Goal: Information Seeking & Learning: Learn about a topic

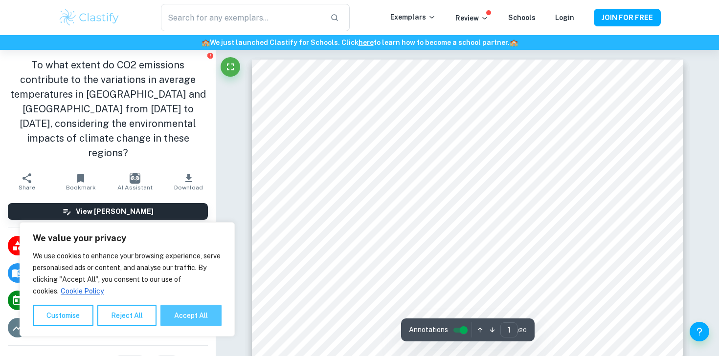
click at [212, 314] on button "Accept All" at bounding box center [190, 316] width 61 height 22
checkbox input "true"
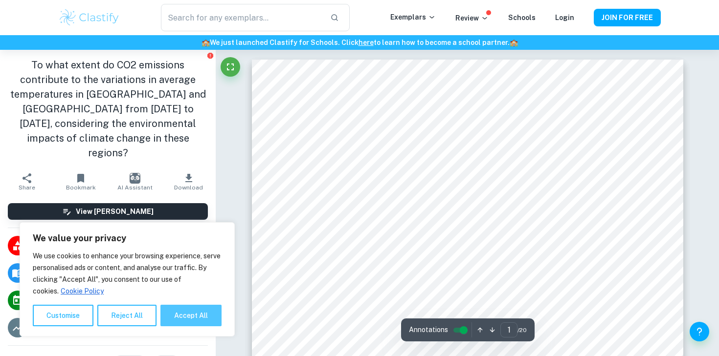
checkbox input "true"
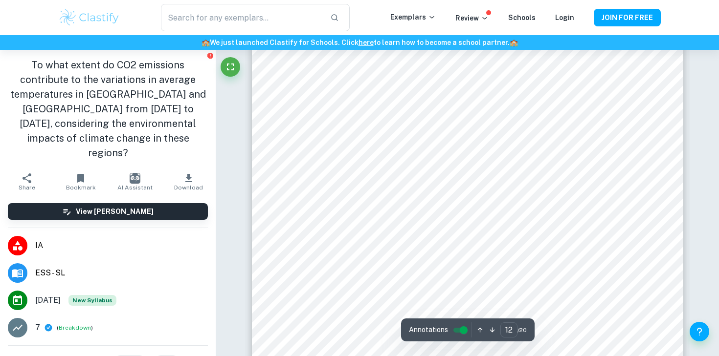
type input "13"
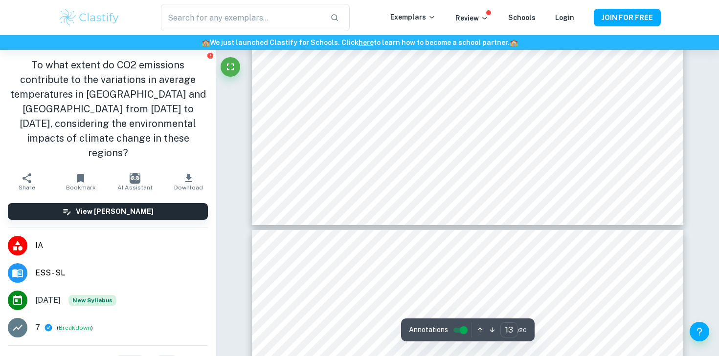
scroll to position [7371, 0]
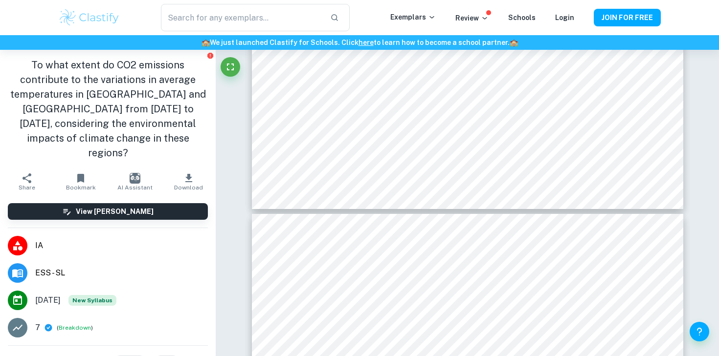
click at [33, 232] on li "IA" at bounding box center [108, 245] width 216 height 27
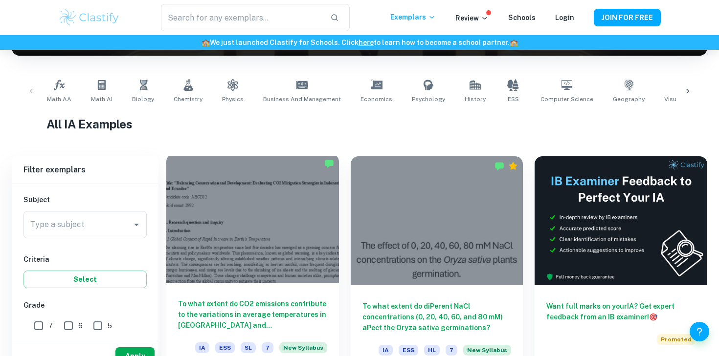
scroll to position [293, 0]
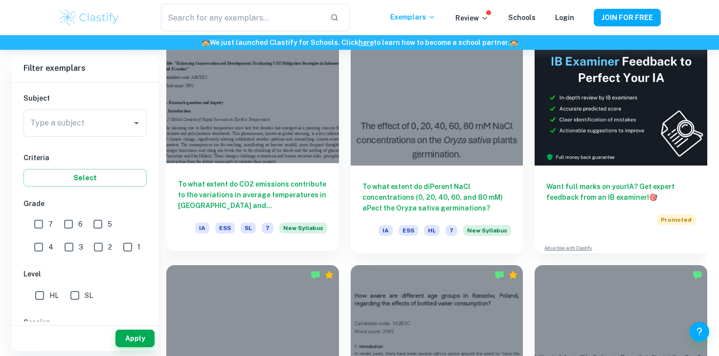
click at [263, 201] on h6 "To what extent do CO2 emissions contribute to the variations in average tempera…" at bounding box center [252, 195] width 149 height 32
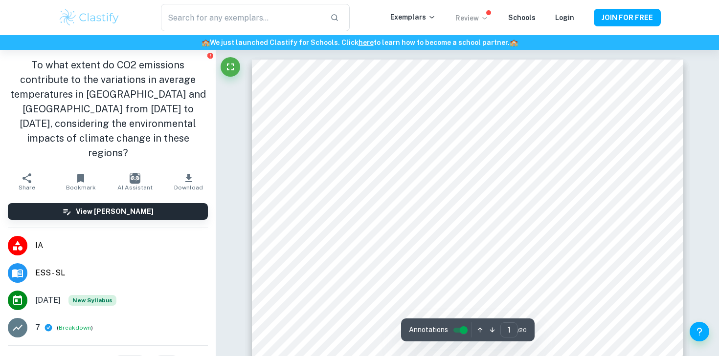
click at [469, 15] on p "Review" at bounding box center [471, 18] width 33 height 11
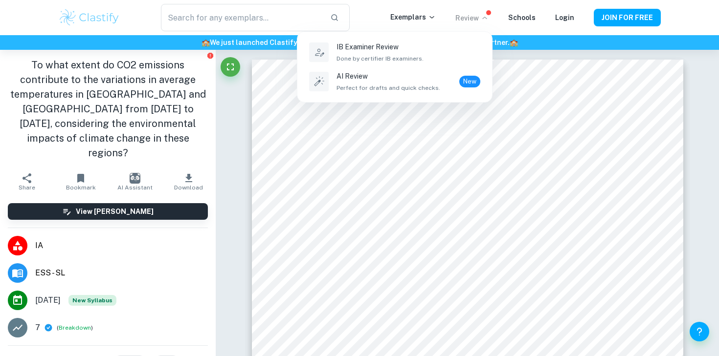
click at [469, 15] on div at bounding box center [359, 178] width 719 height 356
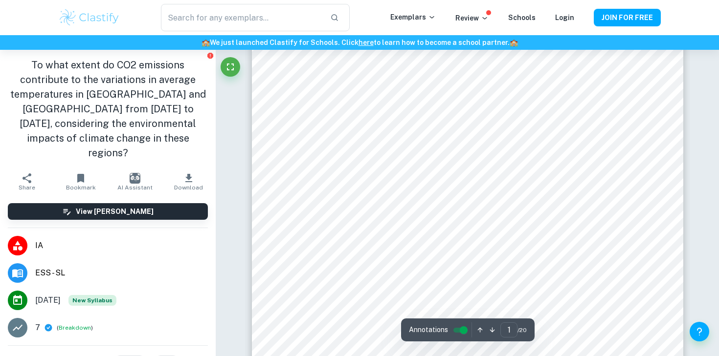
scroll to position [113, 0]
click at [460, 329] on input "controlled" at bounding box center [463, 331] width 35 height 12
click at [460, 329] on input "controlled" at bounding box center [455, 331] width 35 height 12
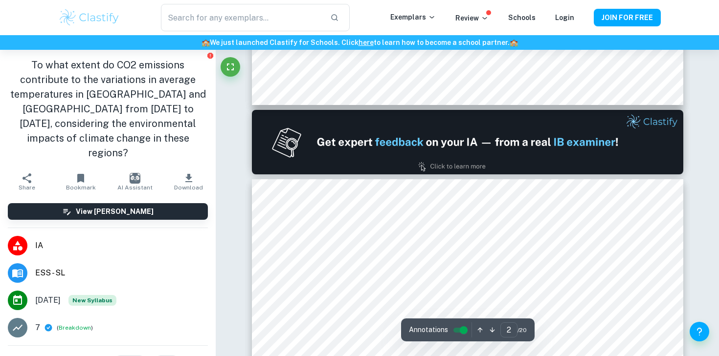
type input "1"
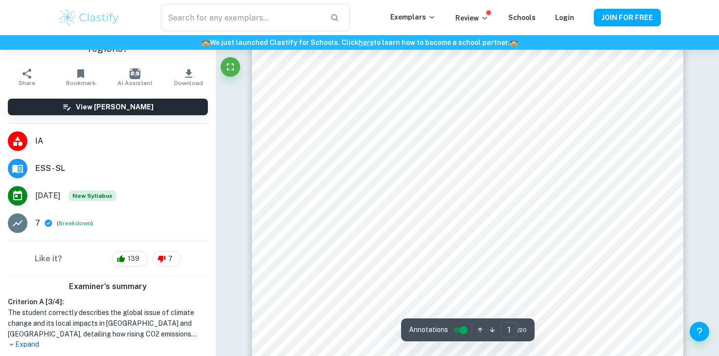
scroll to position [229, 0]
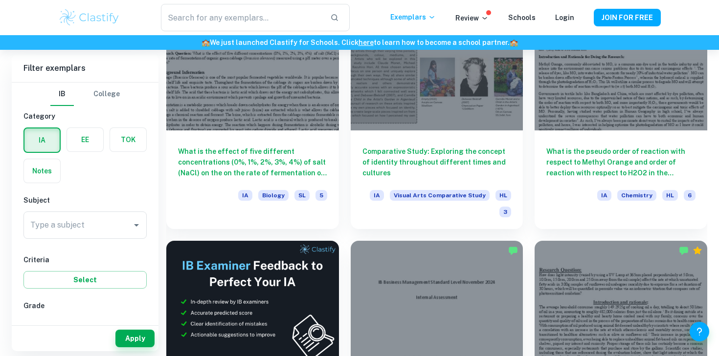
scroll to position [5171, 0]
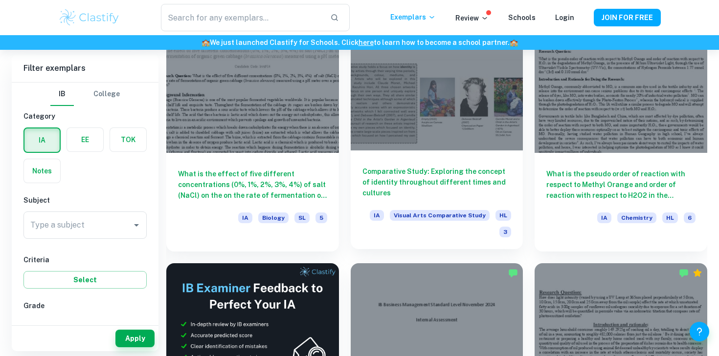
click at [474, 166] on h6 "Comparative Study: Exploring the concept of identity throughout different times…" at bounding box center [436, 182] width 149 height 32
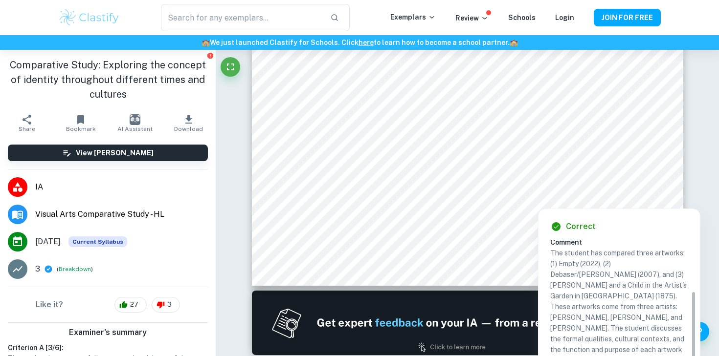
scroll to position [74, 0]
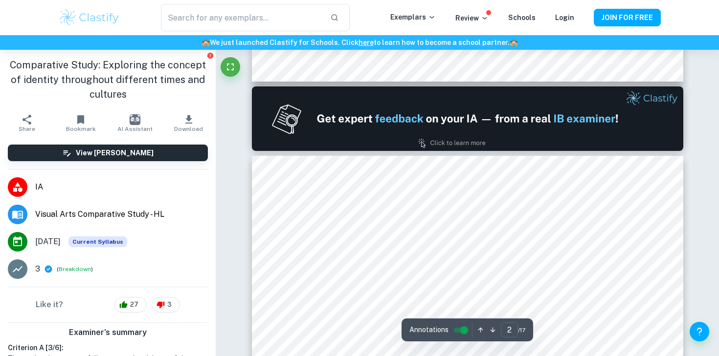
type input "1"
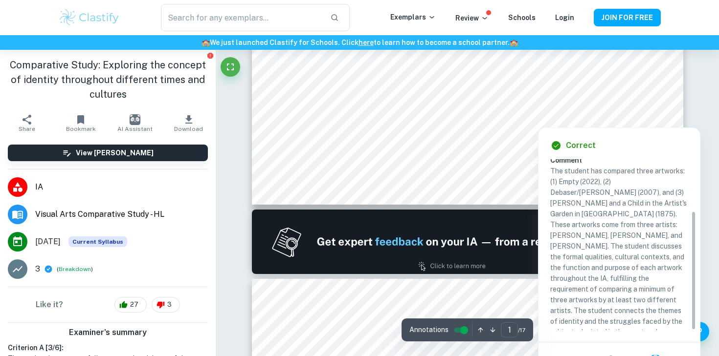
scroll to position [160, 0]
